Goal: Task Accomplishment & Management: Use online tool/utility

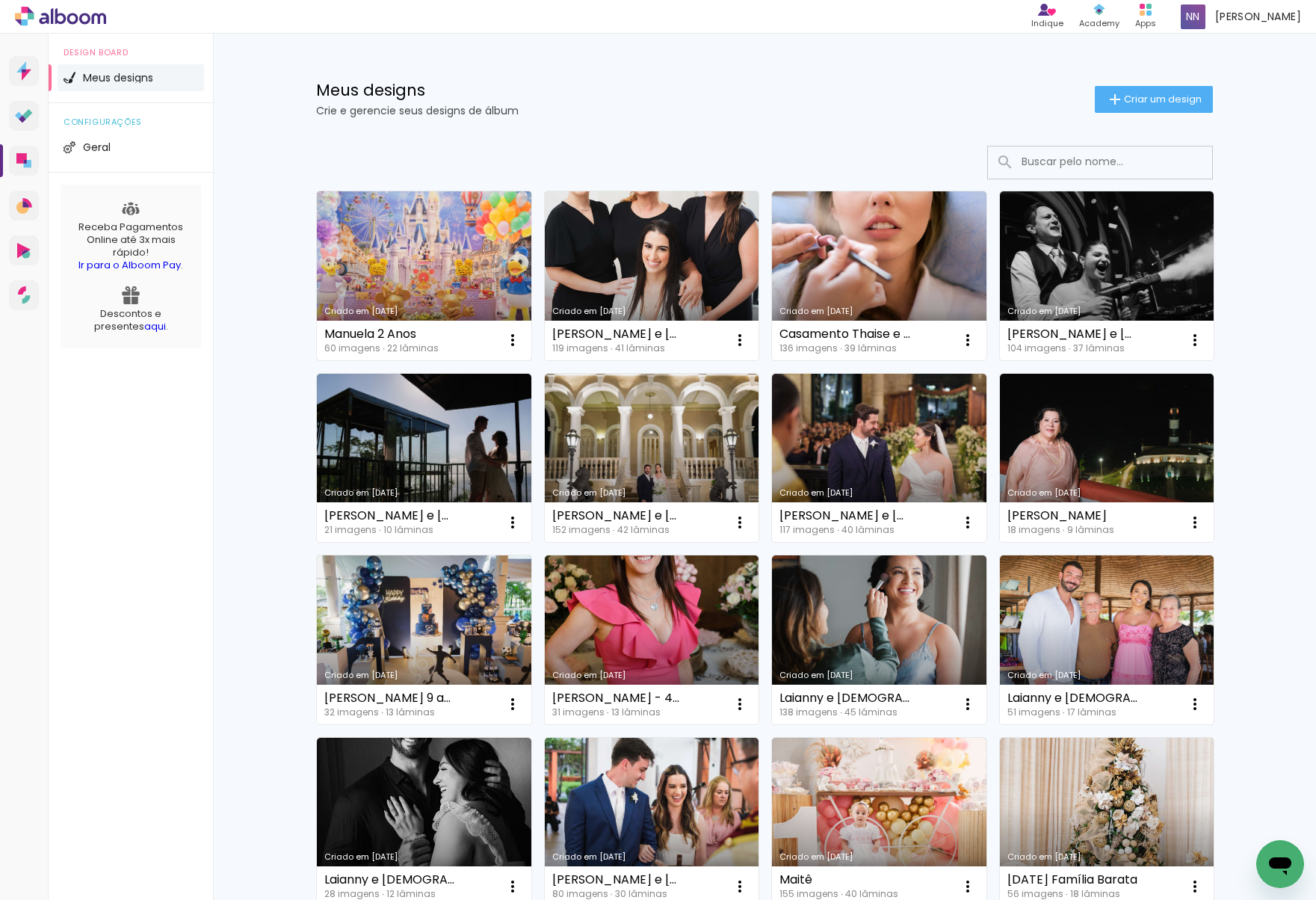
click at [401, 288] on link "Criado em [DATE]" at bounding box center [424, 276] width 215 height 169
